Goal: Check status: Check status

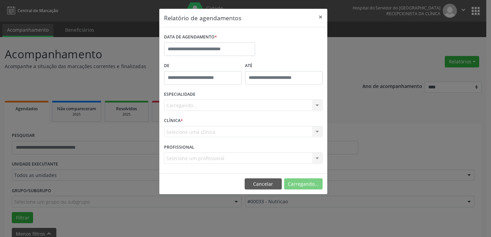
select select "*"
click at [219, 47] on input "text" at bounding box center [209, 48] width 91 height 13
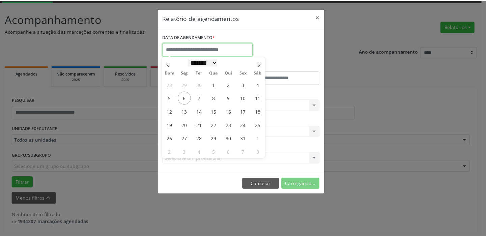
scroll to position [35, 0]
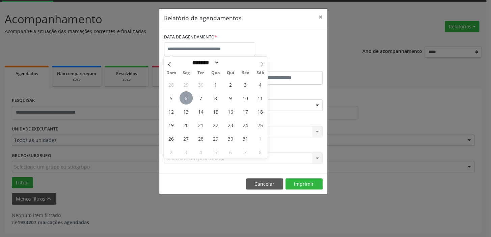
click at [182, 99] on span "6" at bounding box center [185, 97] width 13 height 13
type input "**********"
drag, startPoint x: 182, startPoint y: 99, endPoint x: 181, endPoint y: 92, distance: 7.8
click at [182, 94] on span "6" at bounding box center [185, 97] width 13 height 13
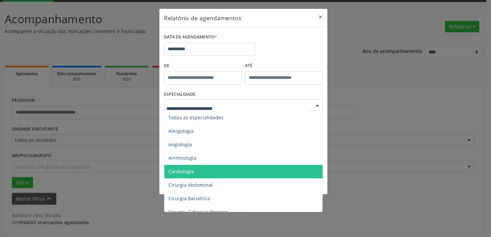
drag, startPoint x: 189, startPoint y: 172, endPoint x: 193, endPoint y: 162, distance: 10.8
click at [190, 172] on span "Cardiologia" at bounding box center [181, 171] width 26 height 6
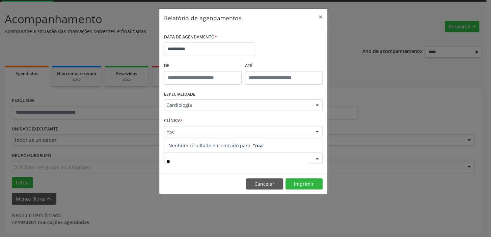
type input "*"
click at [315, 156] on div at bounding box center [317, 158] width 10 height 11
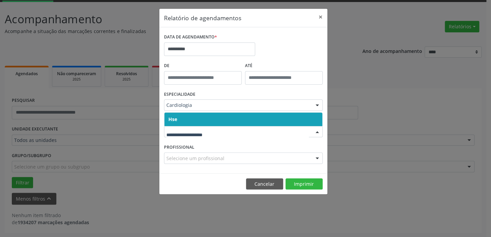
click at [204, 118] on span "Hse" at bounding box center [243, 119] width 158 height 13
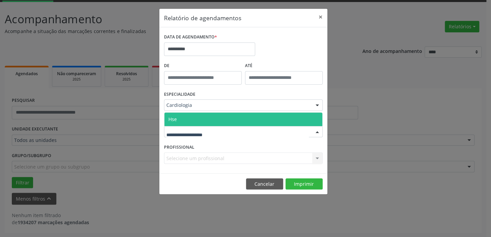
click at [196, 123] on span "Hse" at bounding box center [243, 119] width 158 height 13
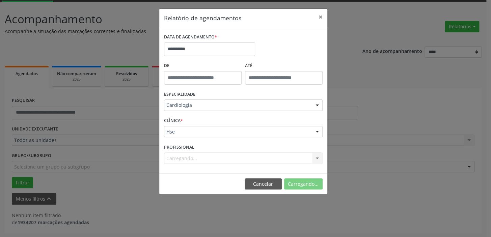
click at [317, 157] on div "Carregando... Nenhum resultado encontrado para: " " Não há nenhuma opção para s…" at bounding box center [243, 157] width 158 height 11
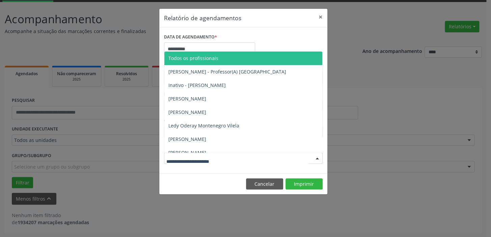
click at [291, 155] on div at bounding box center [243, 157] width 158 height 11
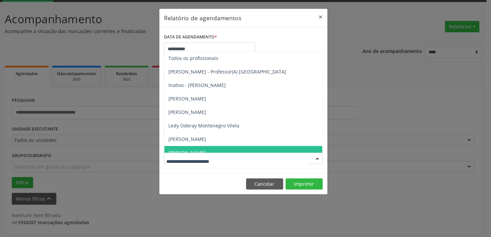
click at [192, 149] on span "[PERSON_NAME]" at bounding box center [187, 152] width 38 height 6
type input "*"
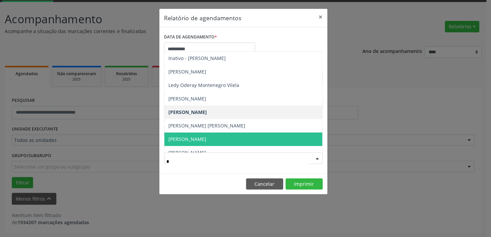
click at [223, 142] on span "[PERSON_NAME]" at bounding box center [243, 139] width 158 height 13
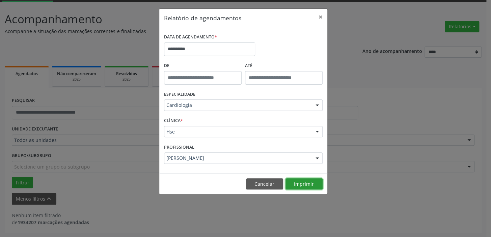
click at [309, 183] on button "Imprimir" at bounding box center [303, 183] width 37 height 11
click at [319, 18] on button "×" at bounding box center [320, 17] width 13 height 17
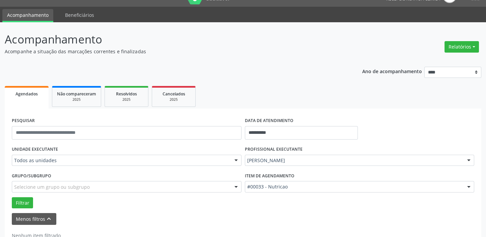
scroll to position [4, 0]
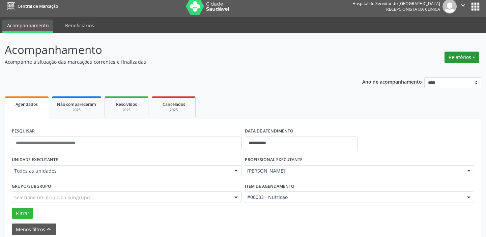
click at [468, 52] on button "Relatórios" at bounding box center [461, 57] width 34 height 11
click at [414, 70] on link "Agendamentos" at bounding box center [442, 71] width 72 height 9
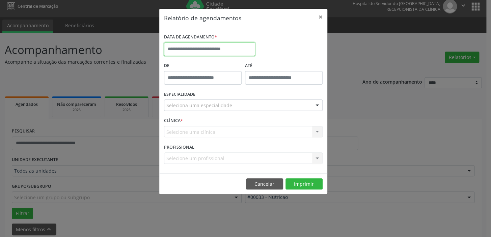
click at [210, 48] on input "text" at bounding box center [209, 48] width 91 height 13
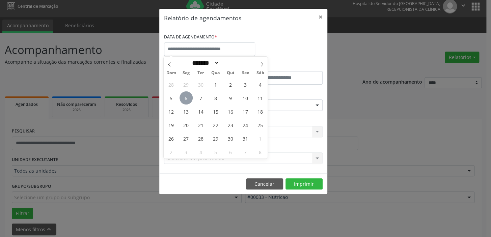
click at [188, 100] on span "6" at bounding box center [185, 97] width 13 height 13
type input "**********"
click at [189, 100] on span "6" at bounding box center [185, 97] width 13 height 13
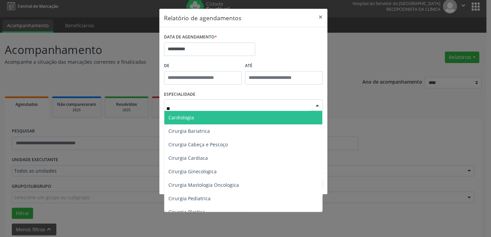
type input "***"
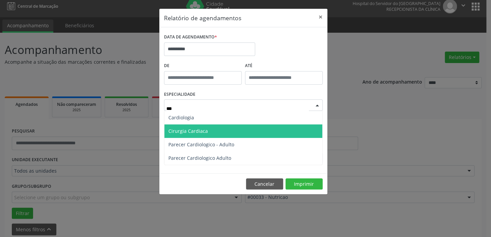
click at [187, 133] on span "Cirurgia Cardiaca" at bounding box center [187, 131] width 39 height 6
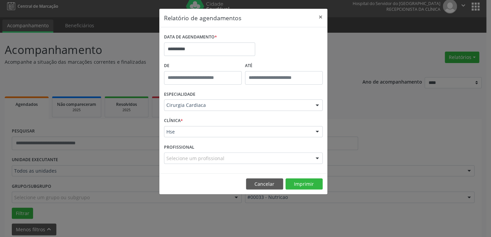
click at [183, 163] on div "Selecione um profissional" at bounding box center [243, 157] width 158 height 11
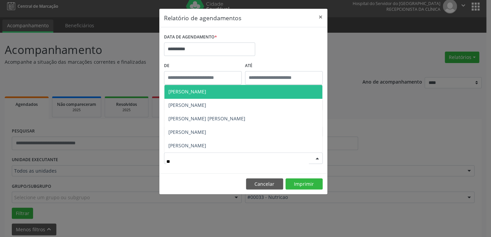
type input "*"
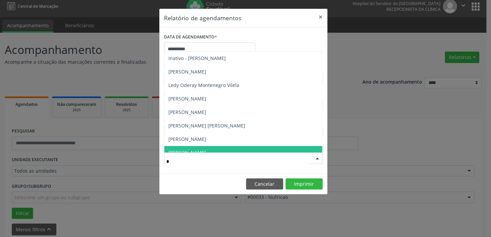
click at [212, 163] on input "*" at bounding box center [237, 161] width 142 height 13
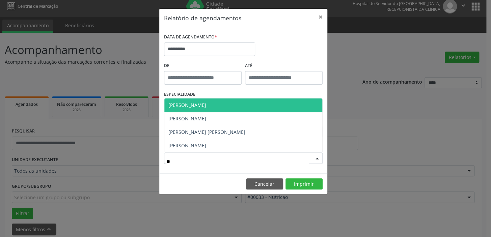
type input "*"
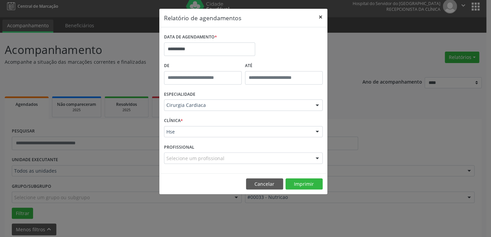
drag, startPoint x: 323, startPoint y: 17, endPoint x: 317, endPoint y: 26, distance: 11.1
click at [323, 17] on button "×" at bounding box center [320, 17] width 13 height 17
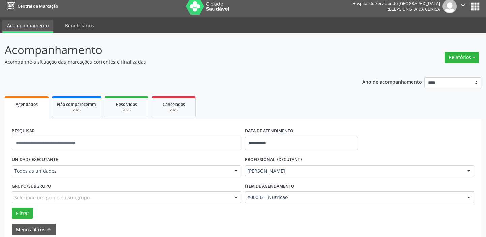
click at [357, 47] on header "Acompanhamento Acompanhe a situação das marcações correntes e finalizadas Relat…" at bounding box center [243, 53] width 476 height 24
click at [459, 55] on button "Relatórios" at bounding box center [461, 57] width 34 height 11
click at [425, 67] on link "Agendamentos" at bounding box center [442, 71] width 72 height 9
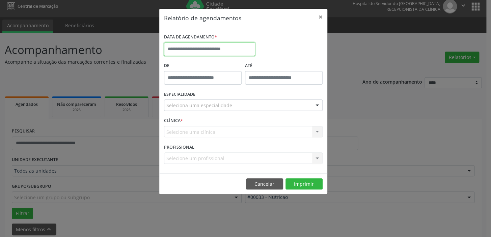
click at [187, 50] on input "text" at bounding box center [209, 48] width 91 height 13
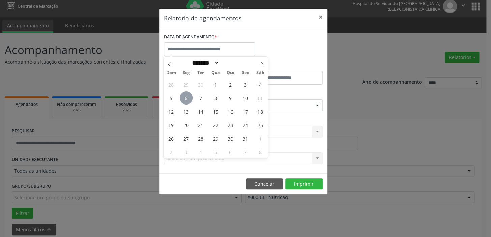
click at [190, 99] on span "6" at bounding box center [185, 97] width 13 height 13
type input "**********"
click at [186, 100] on span "6" at bounding box center [185, 97] width 13 height 13
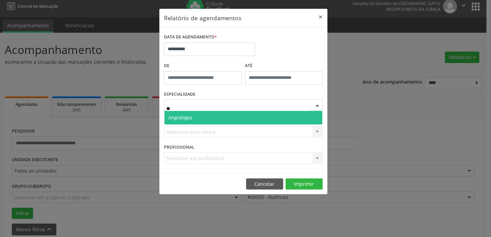
type input "***"
click at [185, 117] on span "Angiologia" at bounding box center [180, 117] width 24 height 6
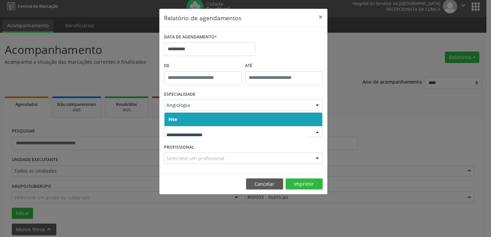
drag, startPoint x: 174, startPoint y: 120, endPoint x: 178, endPoint y: 124, distance: 5.5
click at [175, 121] on span "Hse" at bounding box center [172, 119] width 9 height 6
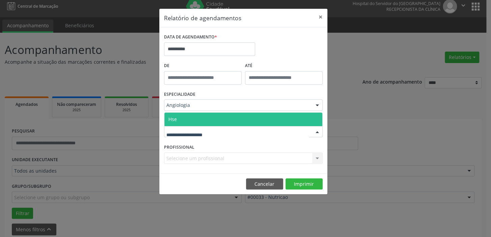
click at [178, 120] on span "Hse" at bounding box center [243, 119] width 158 height 13
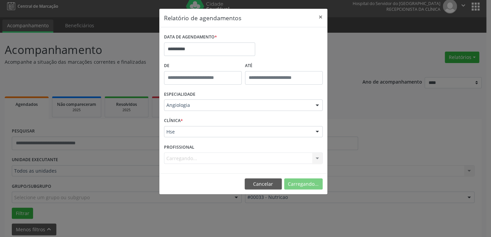
click at [186, 157] on div "Carregando... Todos os profissionais [PERSON_NAME] - Professor(A) Nassau Inativ…" at bounding box center [243, 157] width 158 height 11
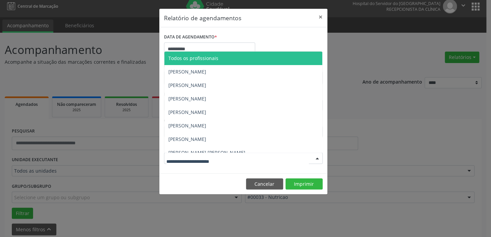
type input "*"
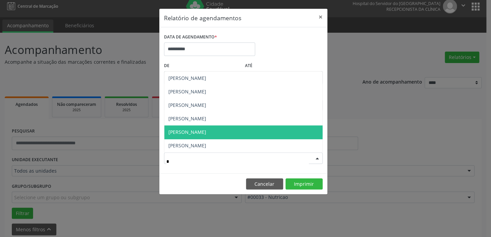
click at [193, 132] on span "[PERSON_NAME]" at bounding box center [187, 132] width 38 height 6
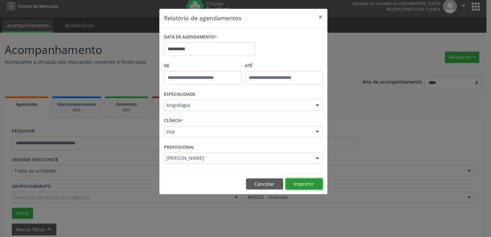
click at [301, 182] on button "Imprimir" at bounding box center [303, 183] width 37 height 11
click at [198, 49] on input "**********" at bounding box center [209, 48] width 91 height 13
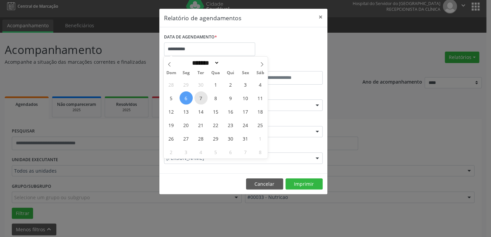
click at [202, 97] on span "7" at bounding box center [200, 97] width 13 height 13
type input "**********"
click at [202, 95] on span "7" at bounding box center [200, 97] width 13 height 13
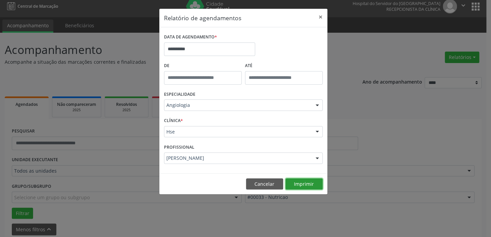
click at [308, 184] on button "Imprimir" at bounding box center [303, 183] width 37 height 11
click at [322, 13] on button "×" at bounding box center [320, 17] width 13 height 17
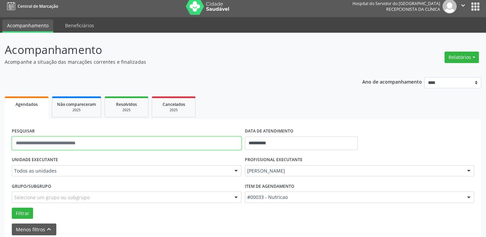
click at [58, 144] on input "text" at bounding box center [127, 143] width 230 height 13
type input "**********"
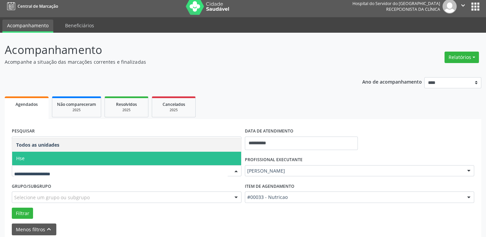
click at [34, 159] on span "Hse" at bounding box center [126, 158] width 229 height 13
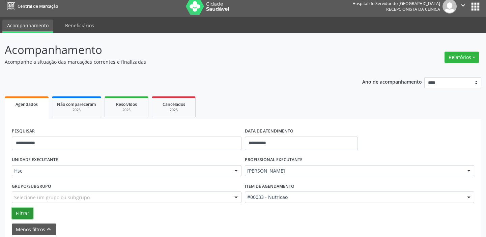
click at [21, 215] on button "Filtrar" at bounding box center [22, 213] width 21 height 11
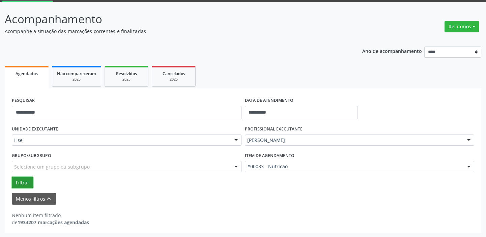
click at [23, 184] on button "Filtrar" at bounding box center [22, 182] width 21 height 11
click at [296, 113] on input "**********" at bounding box center [301, 112] width 113 height 13
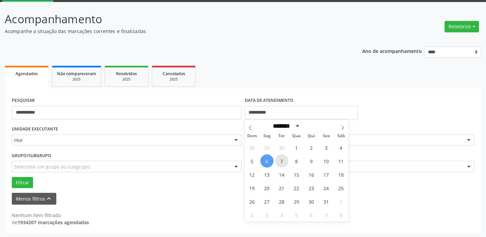
click at [281, 161] on span "7" at bounding box center [281, 160] width 13 height 13
type input "**********"
click at [284, 162] on span "7" at bounding box center [281, 160] width 13 height 13
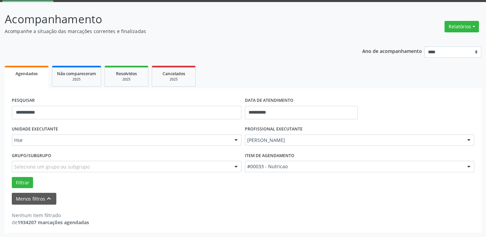
drag, startPoint x: 296, startPoint y: 11, endPoint x: 297, endPoint y: 31, distance: 19.9
click at [296, 11] on p "Acompanhamento" at bounding box center [171, 19] width 333 height 17
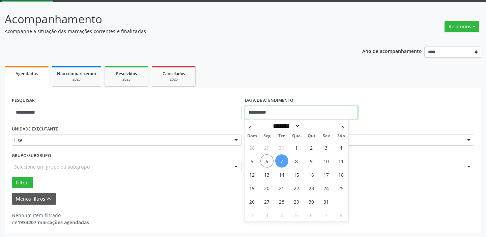
drag, startPoint x: 284, startPoint y: 109, endPoint x: 278, endPoint y: 111, distance: 6.5
click at [278, 111] on input "**********" at bounding box center [301, 112] width 113 height 13
drag, startPoint x: 408, startPoint y: 213, endPoint x: 404, endPoint y: 212, distance: 4.2
click at [404, 212] on div "Nenhum item filtrado de 1934207 marcações agendadas" at bounding box center [243, 219] width 462 height 14
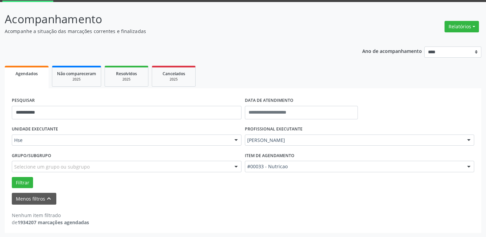
click at [325, 136] on div "[PERSON_NAME]" at bounding box center [360, 140] width 230 height 11
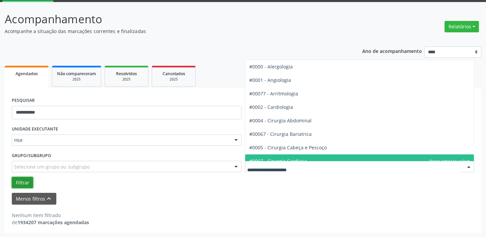
click at [19, 182] on button "Filtrar" at bounding box center [22, 182] width 21 height 11
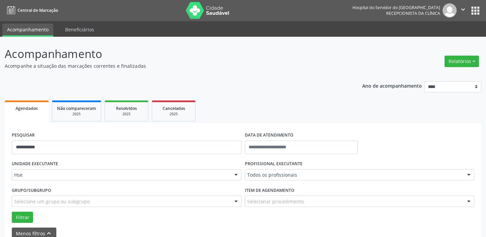
scroll to position [0, 0]
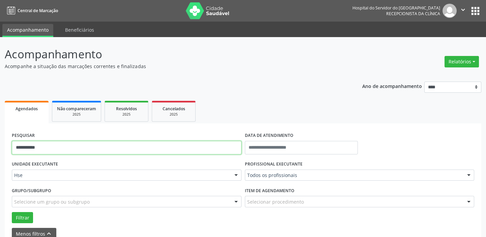
click at [62, 146] on input "**********" at bounding box center [127, 147] width 230 height 13
type input "*"
type input "**********"
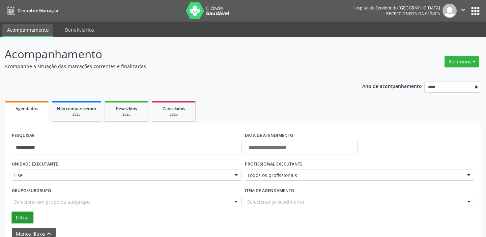
click at [27, 219] on button "Filtrar" at bounding box center [22, 217] width 21 height 11
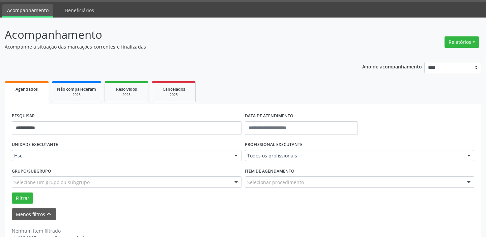
scroll to position [35, 0]
